Goal: Complete application form

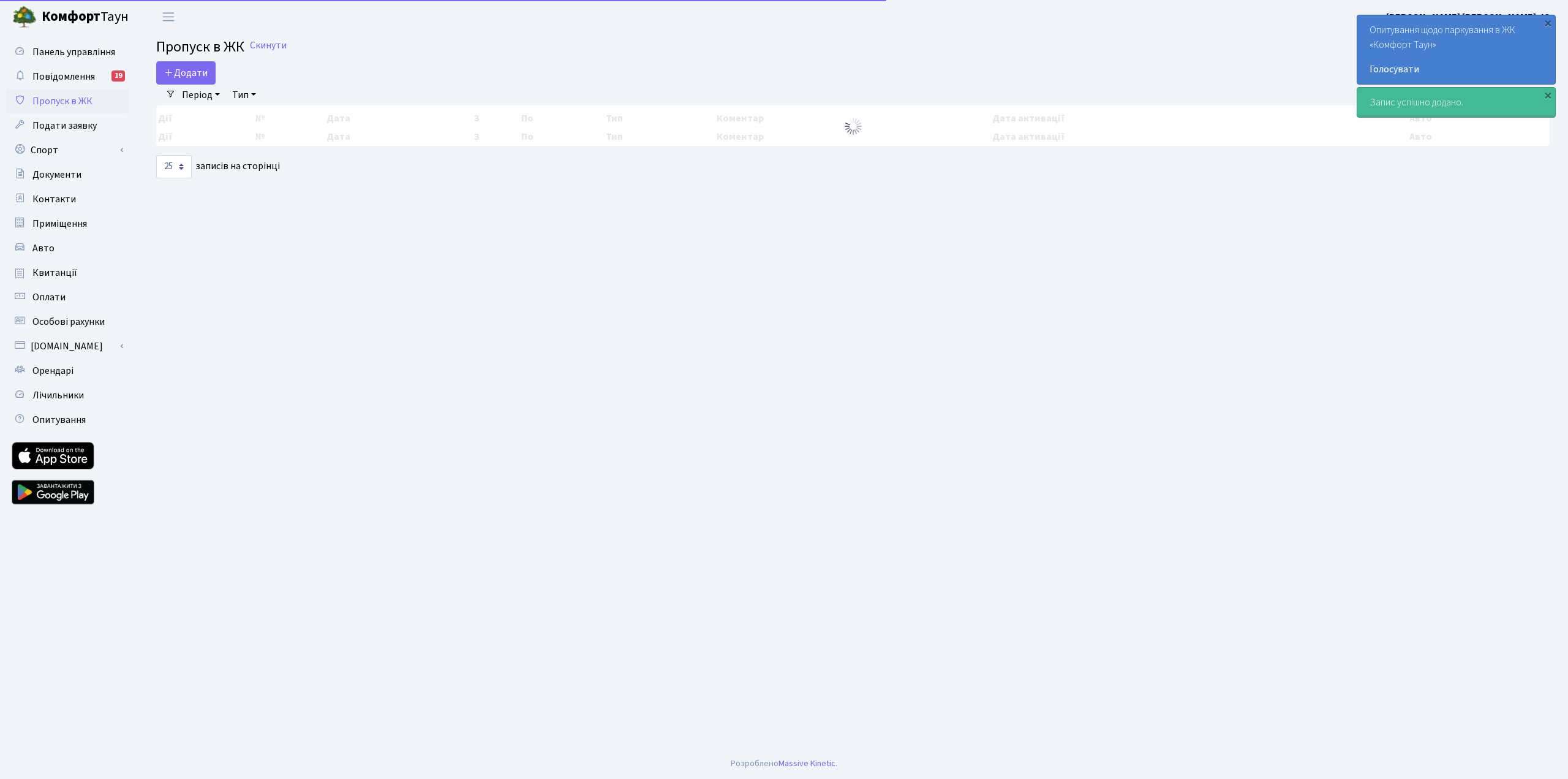
select select "25"
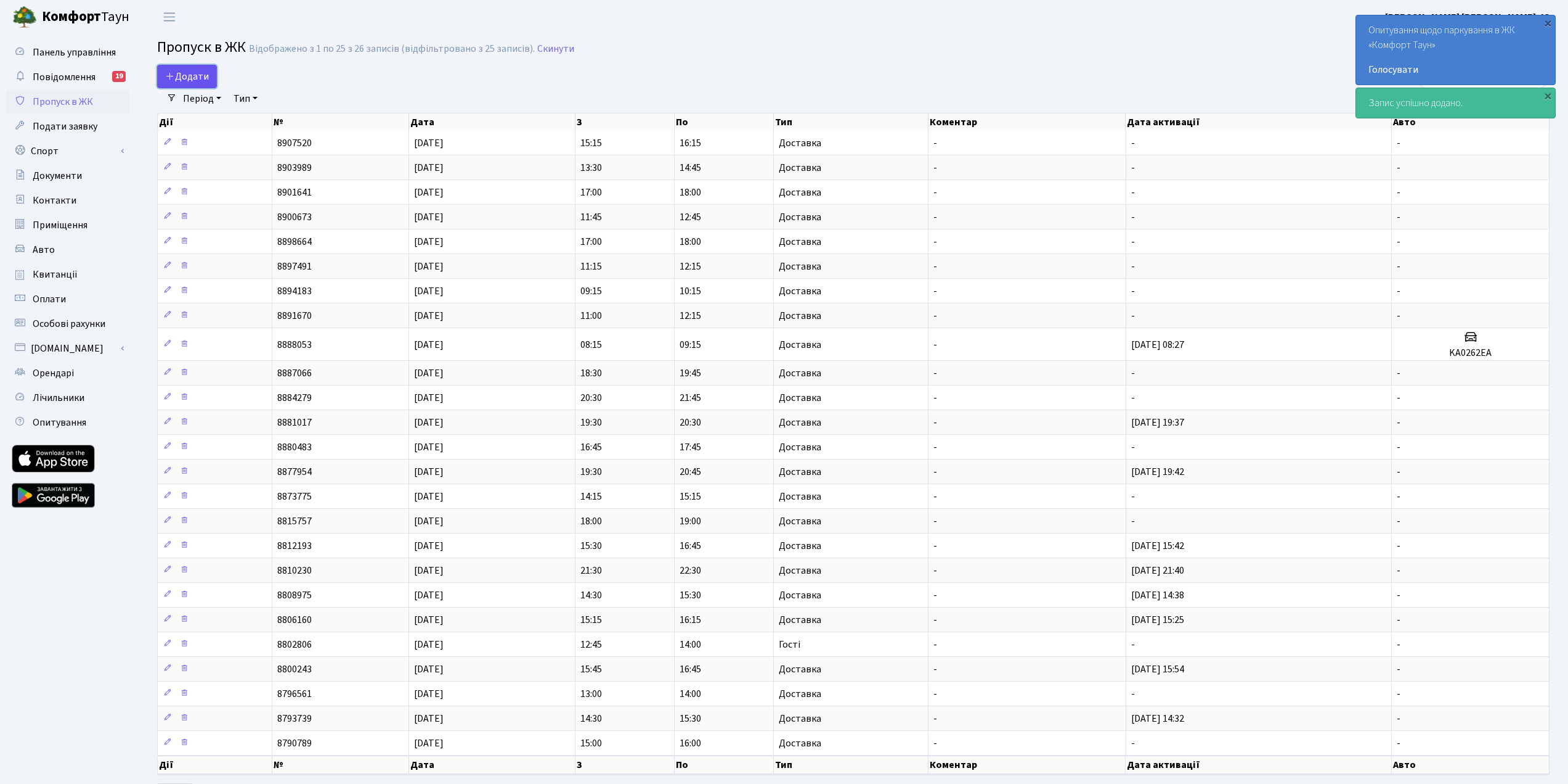
click at [193, 78] on span "Додати" at bounding box center [186, 77] width 44 height 14
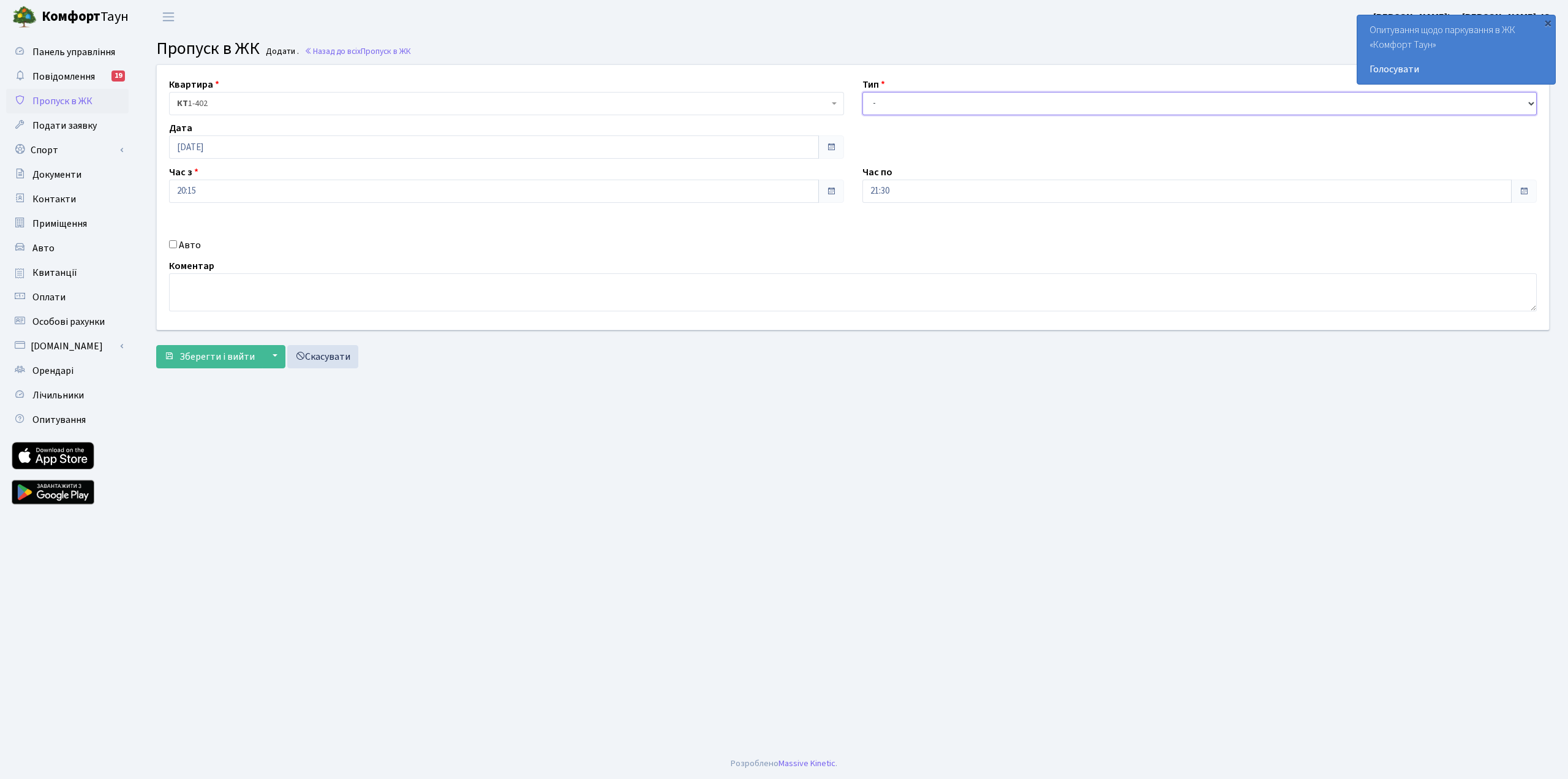
click at [888, 115] on select "- Доставка Таксі Гості Сервіс" at bounding box center [1200, 103] width 675 height 23
select select "1"
click at [862, 92] on select "- Доставка Таксі Гості Сервіс" at bounding box center [1200, 103] width 675 height 23
click at [238, 361] on span "Зберегти і вийти" at bounding box center [216, 357] width 75 height 14
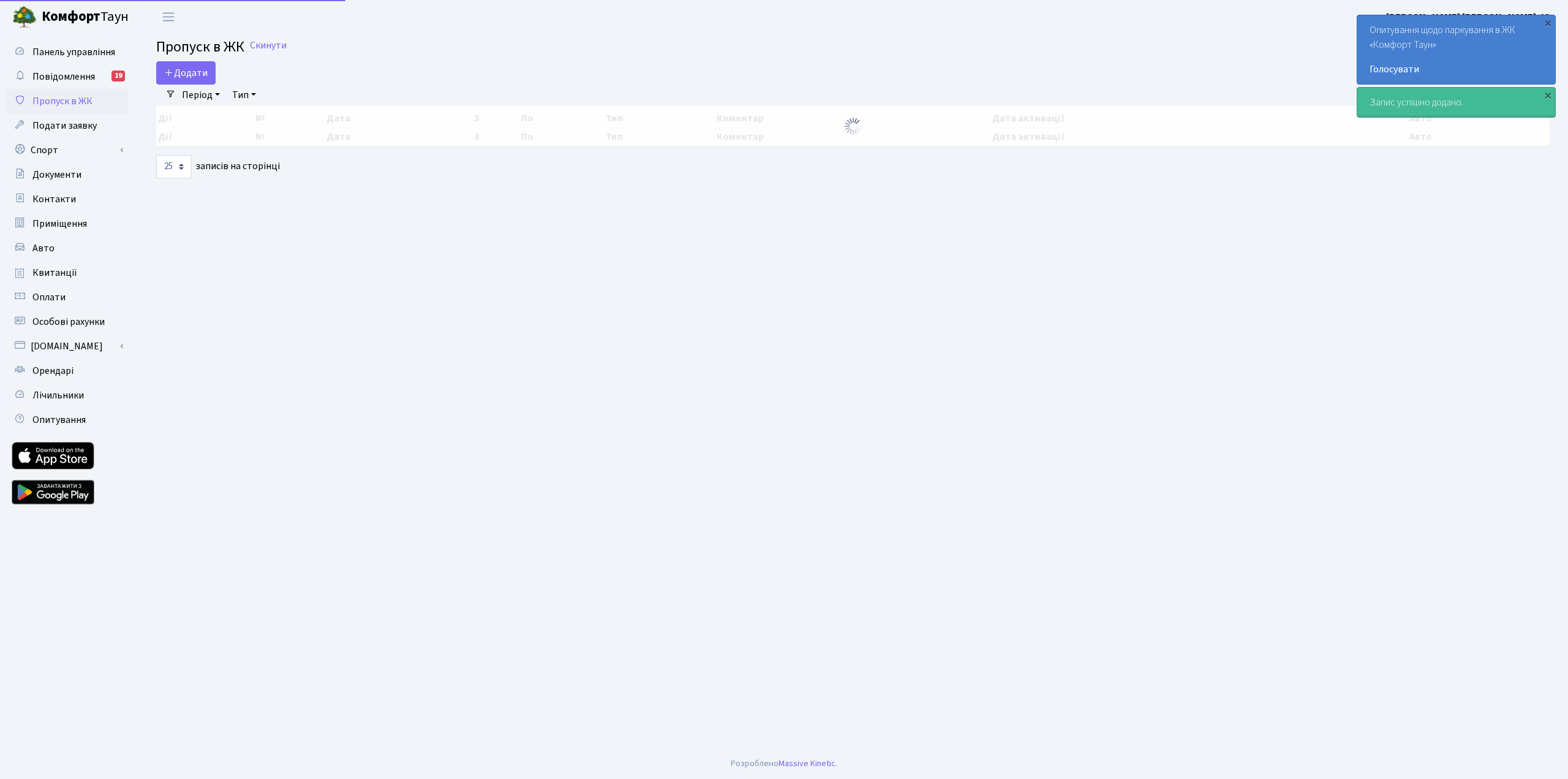
select select "25"
